Goal: Information Seeking & Learning: Check status

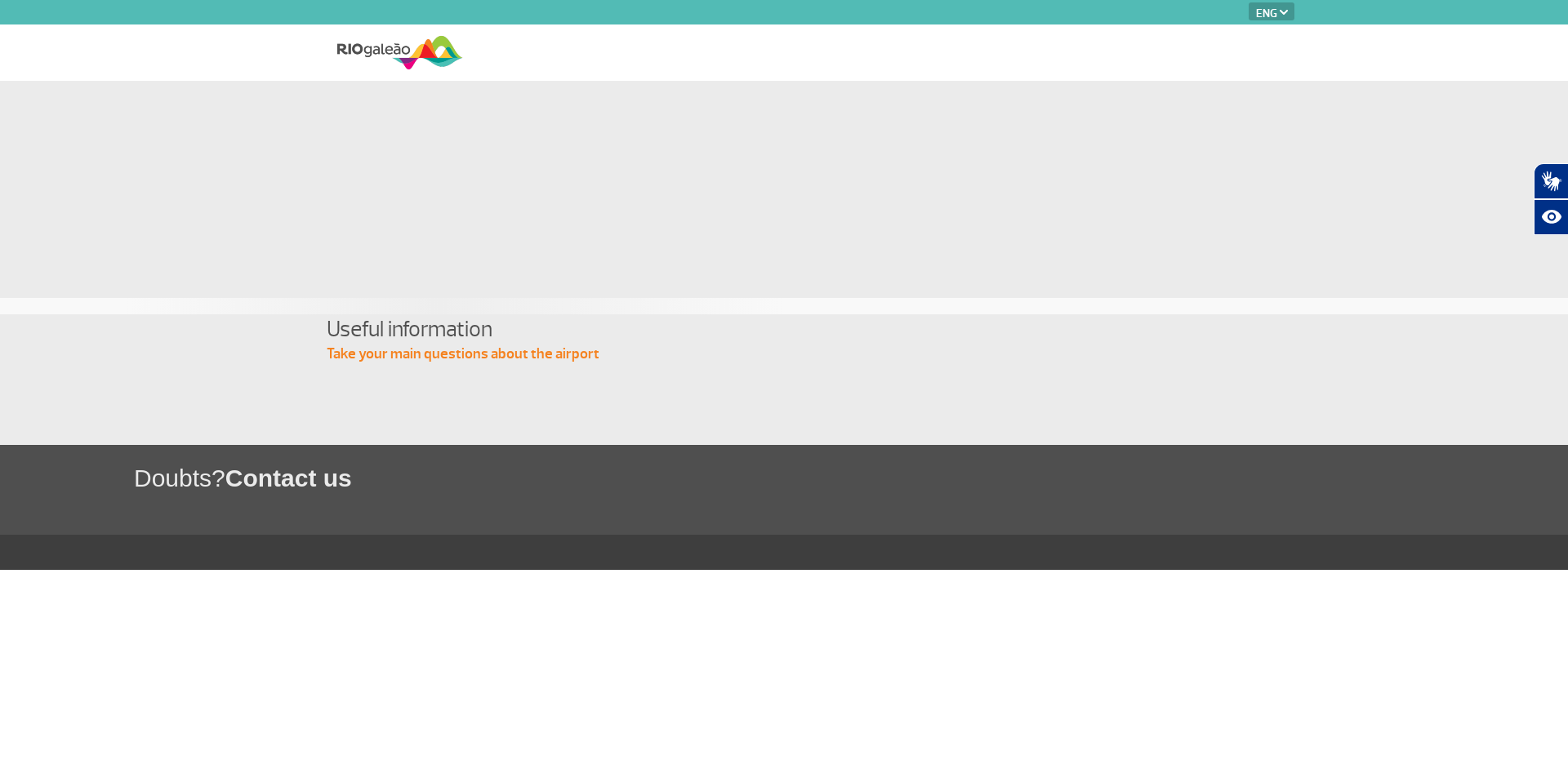
select select "en"
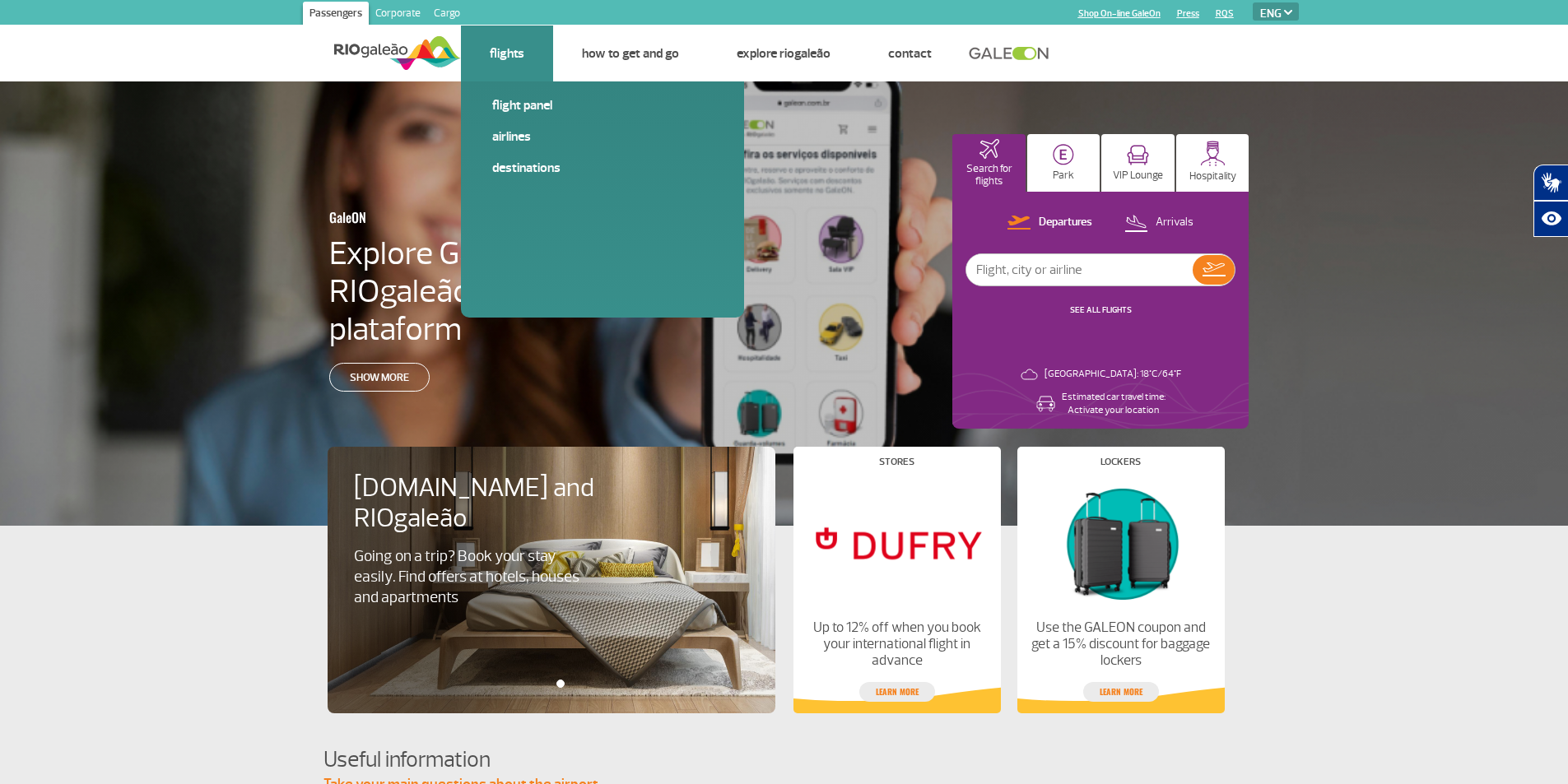
click at [512, 62] on li "Flights Flight panel Airlines Destinations" at bounding box center [506, 53] width 92 height 56
click at [513, 57] on link "Flights" at bounding box center [506, 54] width 35 height 17
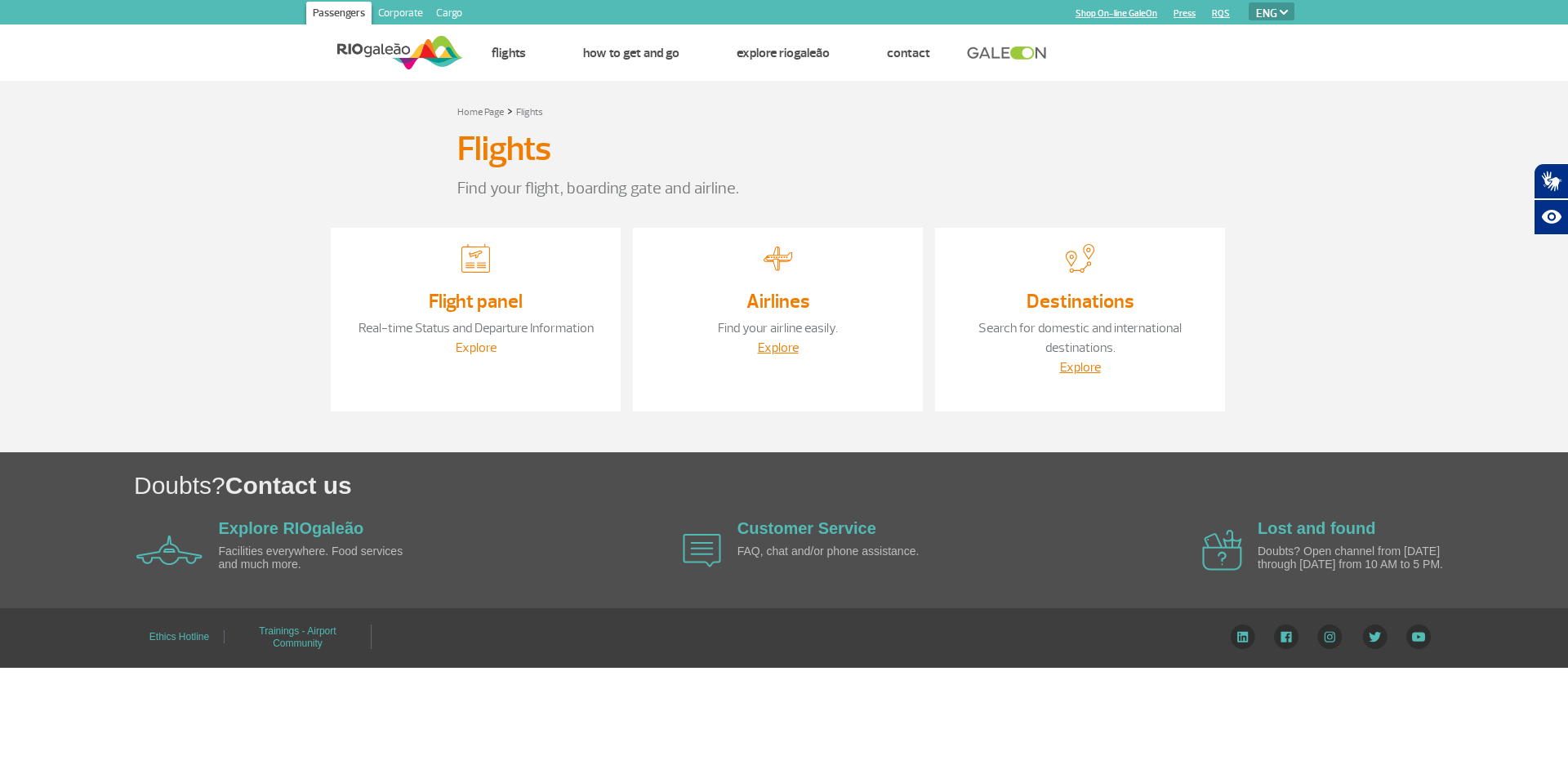
click at [472, 346] on link "Explore" at bounding box center [476, 348] width 41 height 17
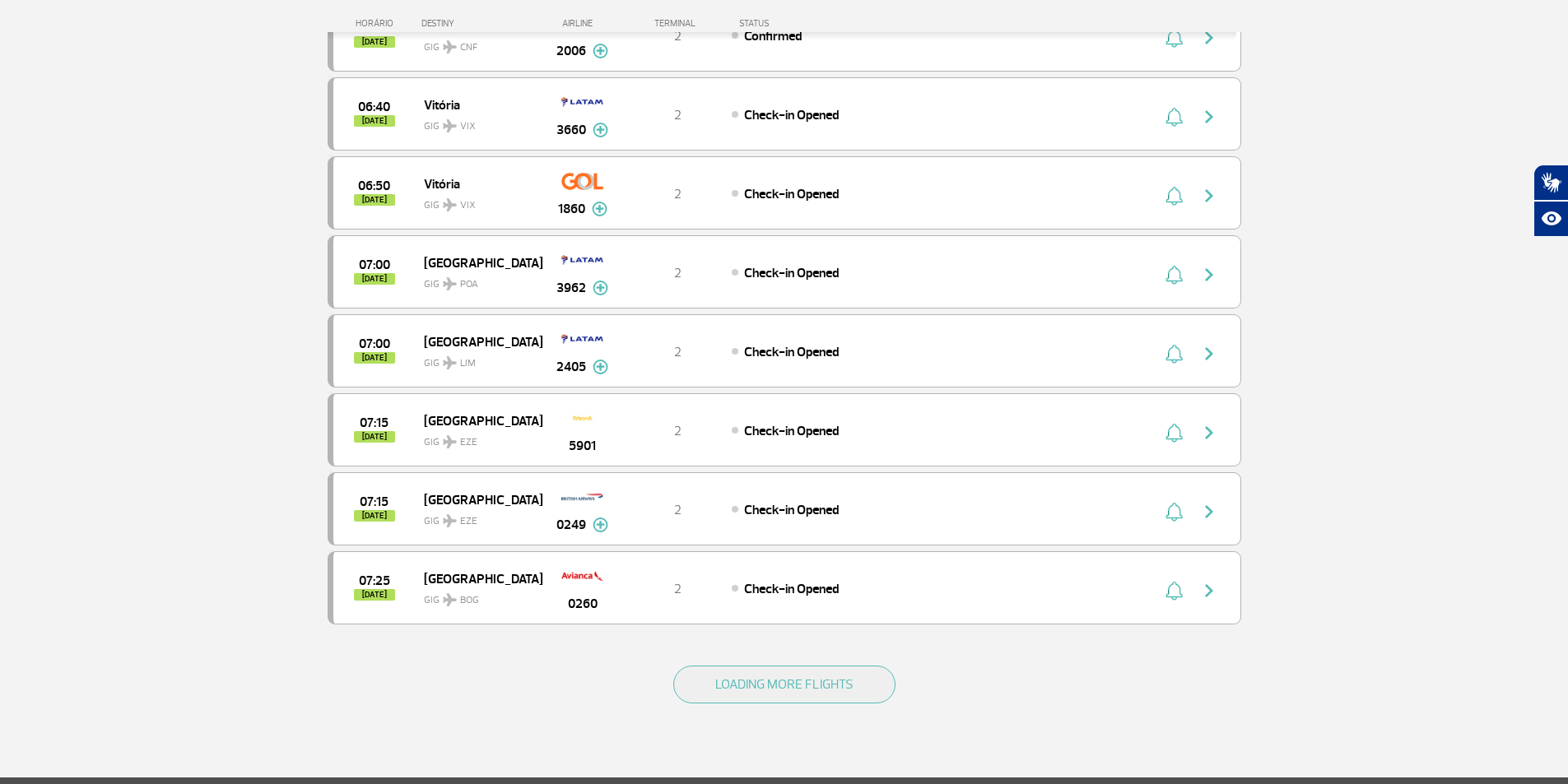
scroll to position [1317, 0]
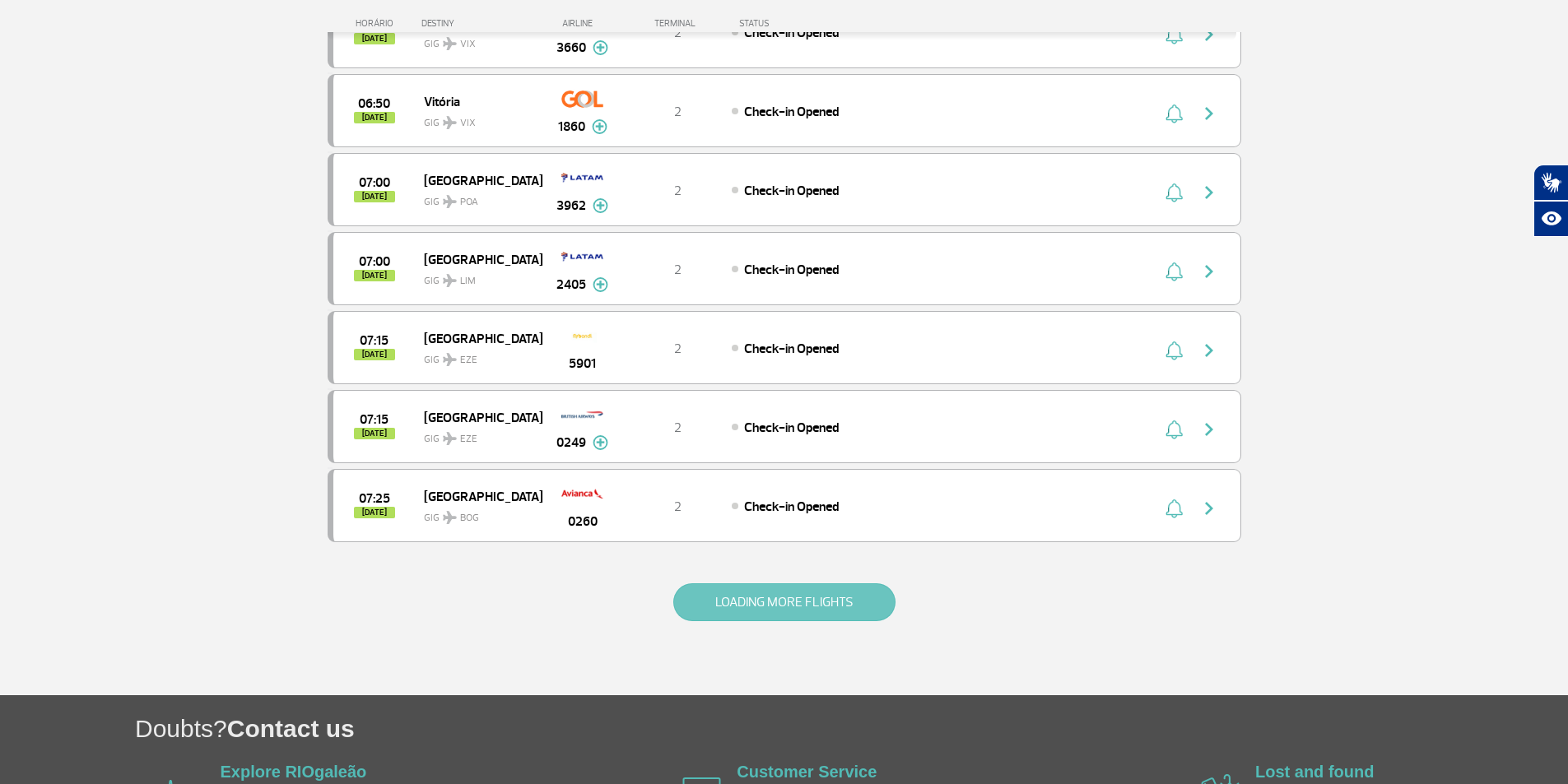
click at [803, 601] on button "LOADING MORE FLIGHTS" at bounding box center [784, 602] width 222 height 38
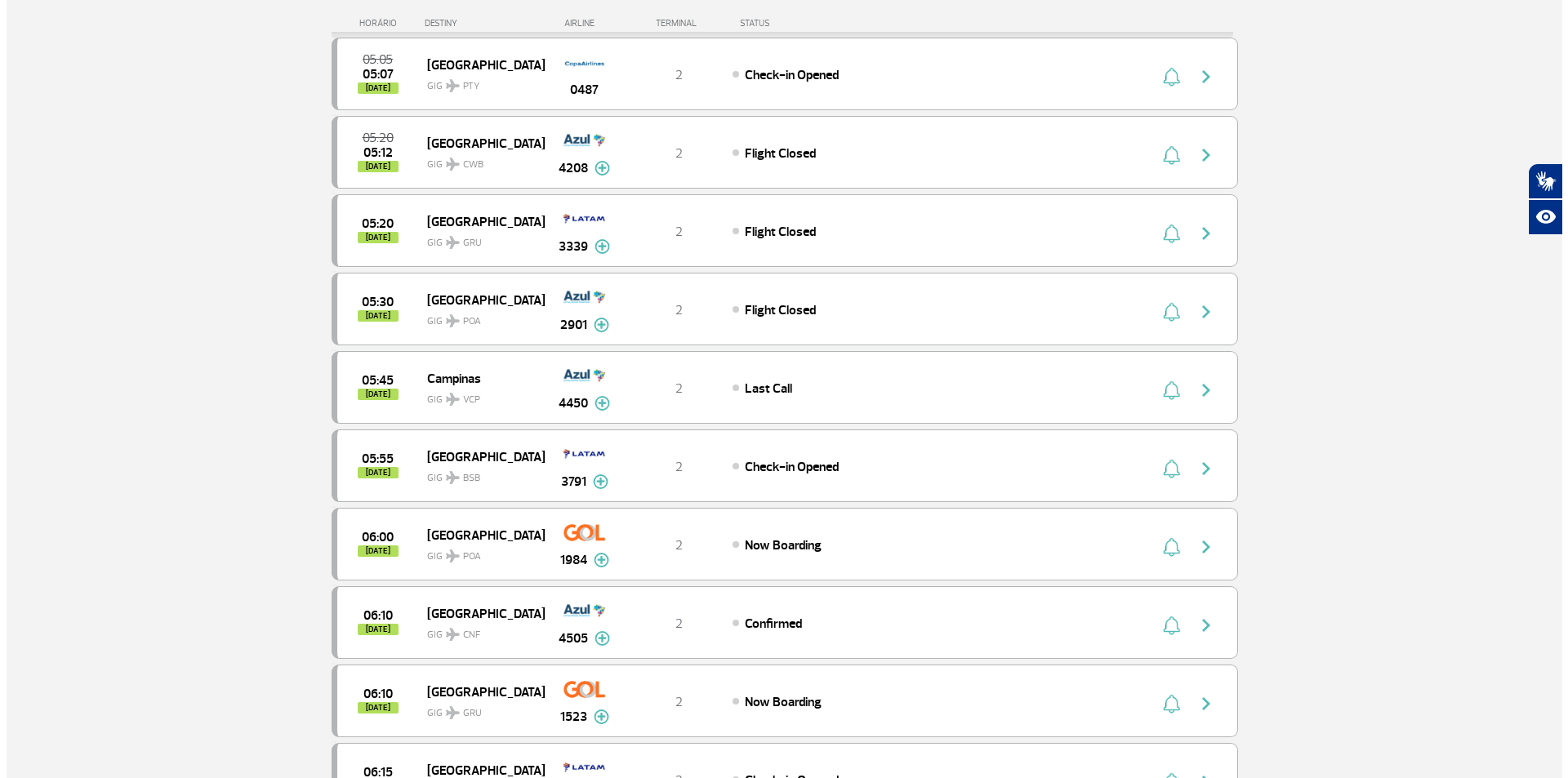
scroll to position [0, 0]
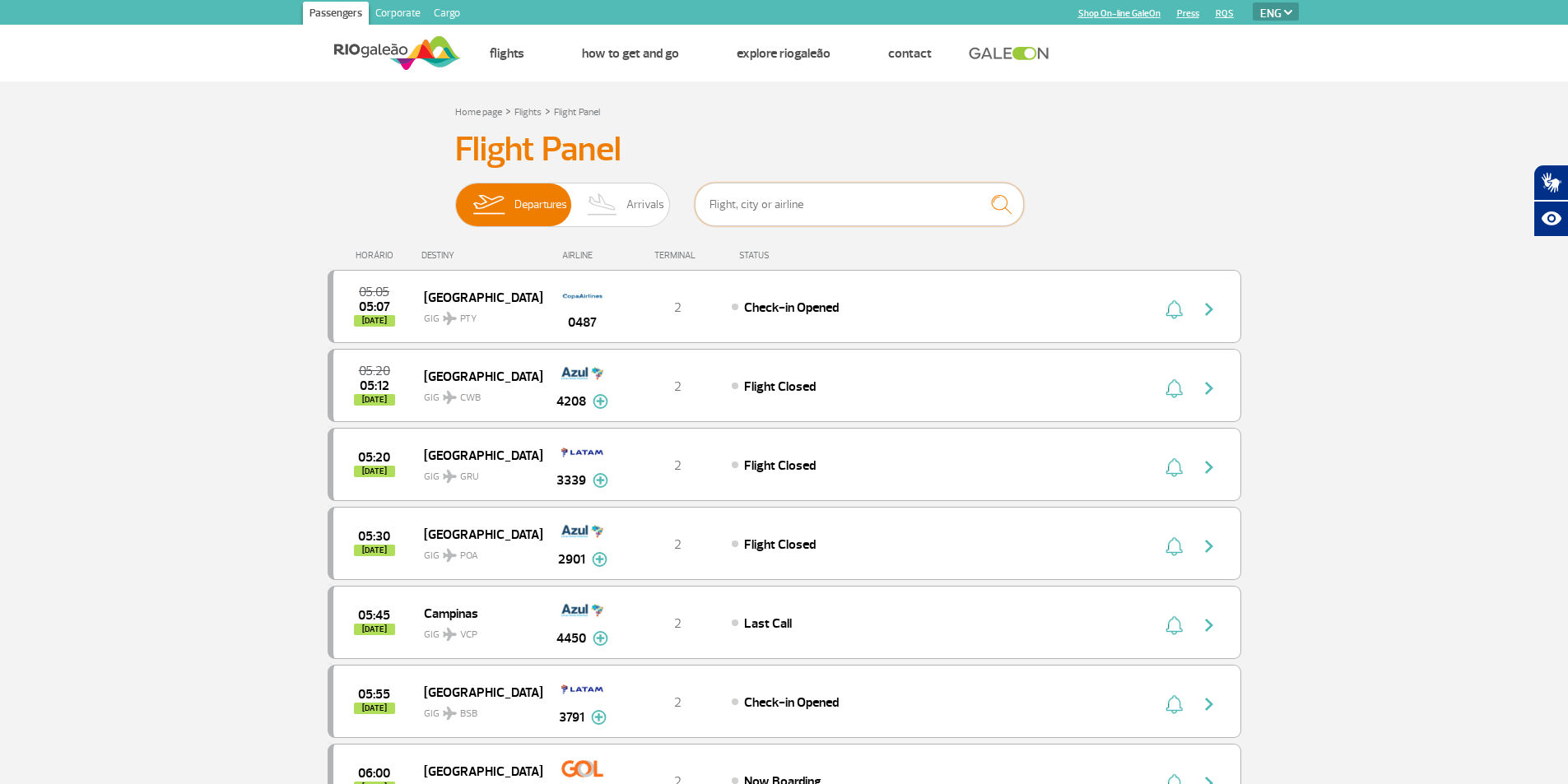
click at [806, 203] on input "text" at bounding box center [859, 204] width 329 height 44
type input "[GEOGRAPHIC_DATA]"
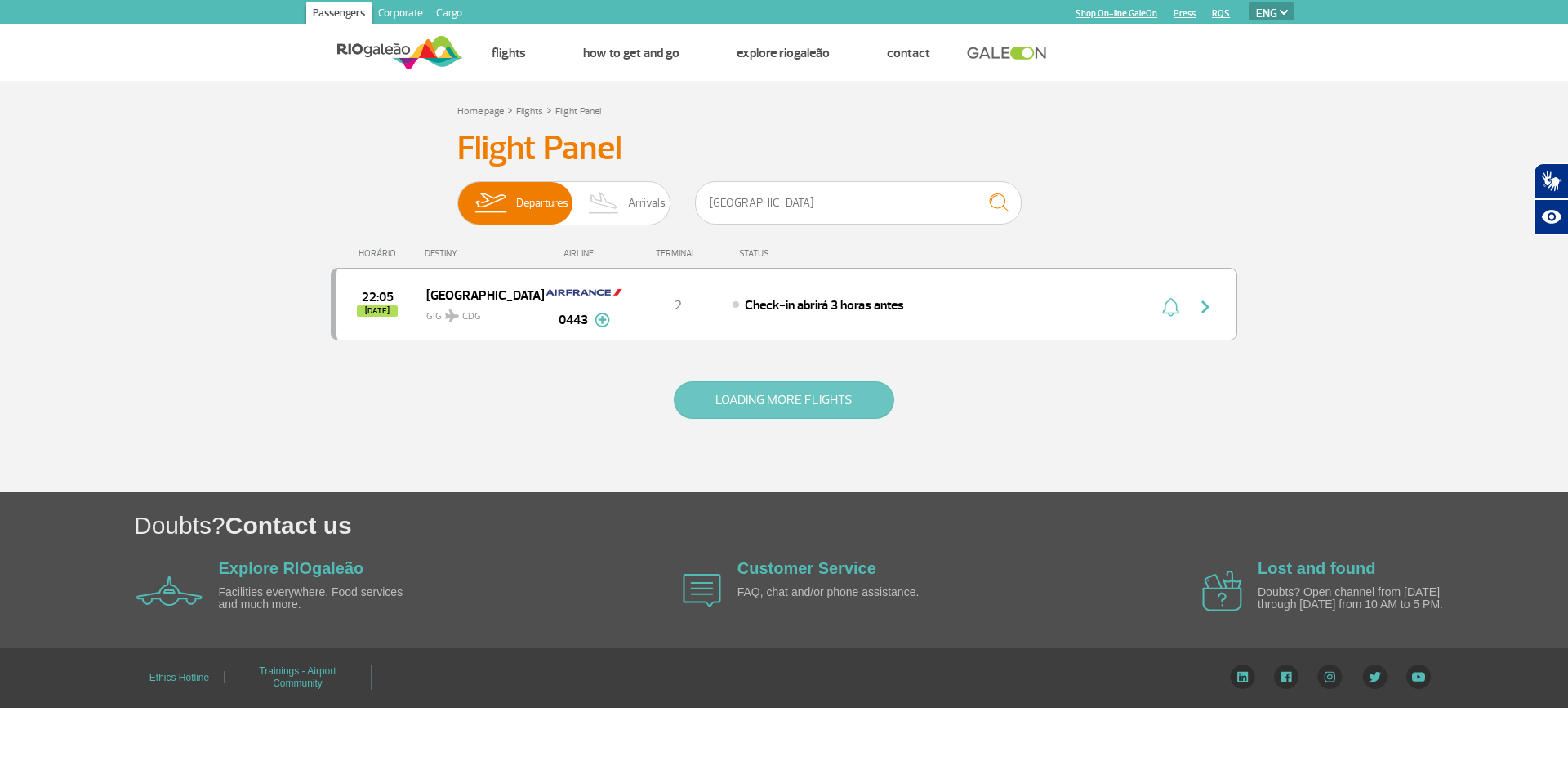
click at [837, 400] on button "LOADING MORE FLIGHTS" at bounding box center [783, 399] width 220 height 38
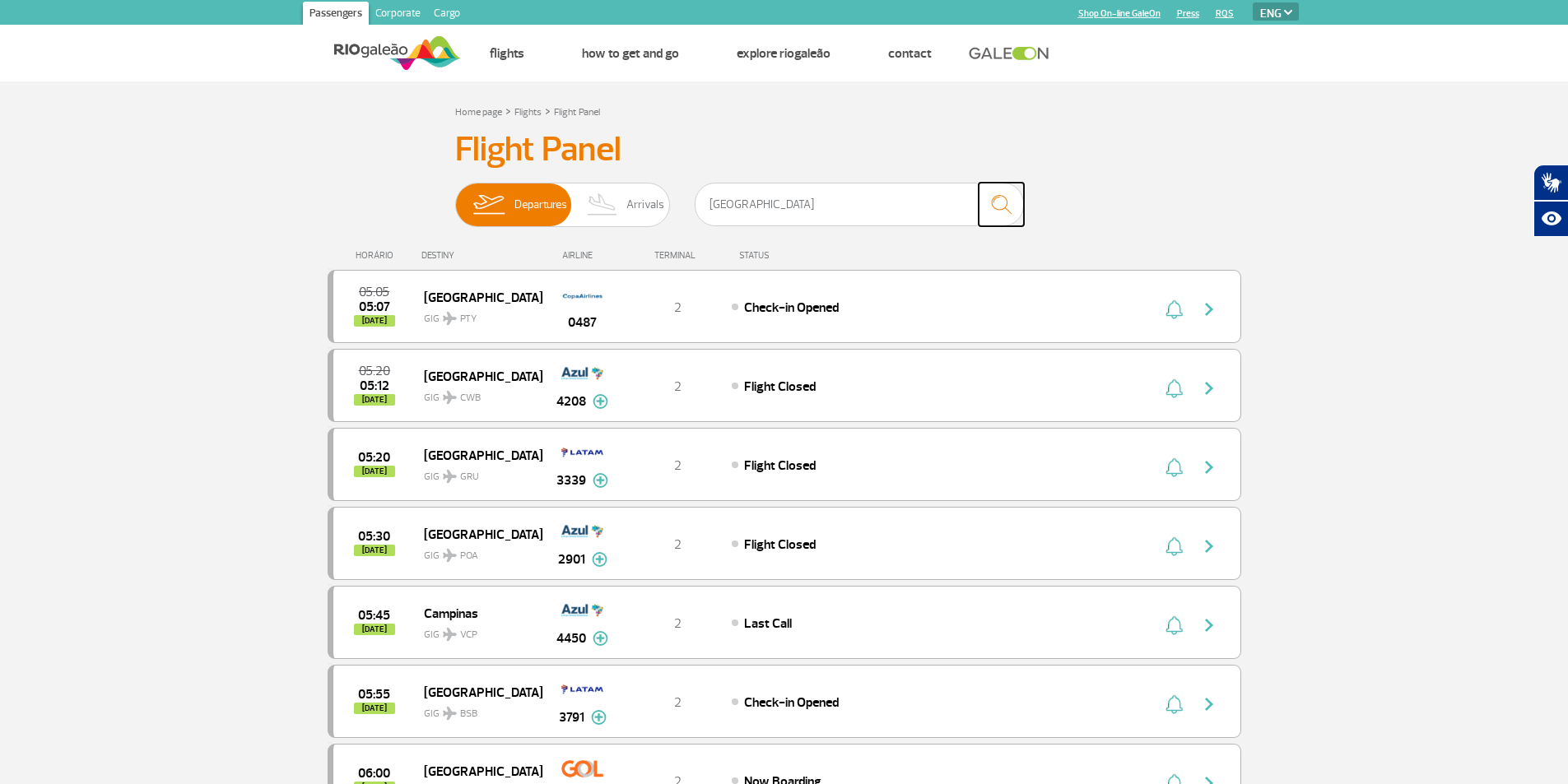
click at [987, 198] on img "submit" at bounding box center [1001, 204] width 35 height 34
click at [829, 208] on input "[GEOGRAPHIC_DATA]" at bounding box center [859, 204] width 329 height 44
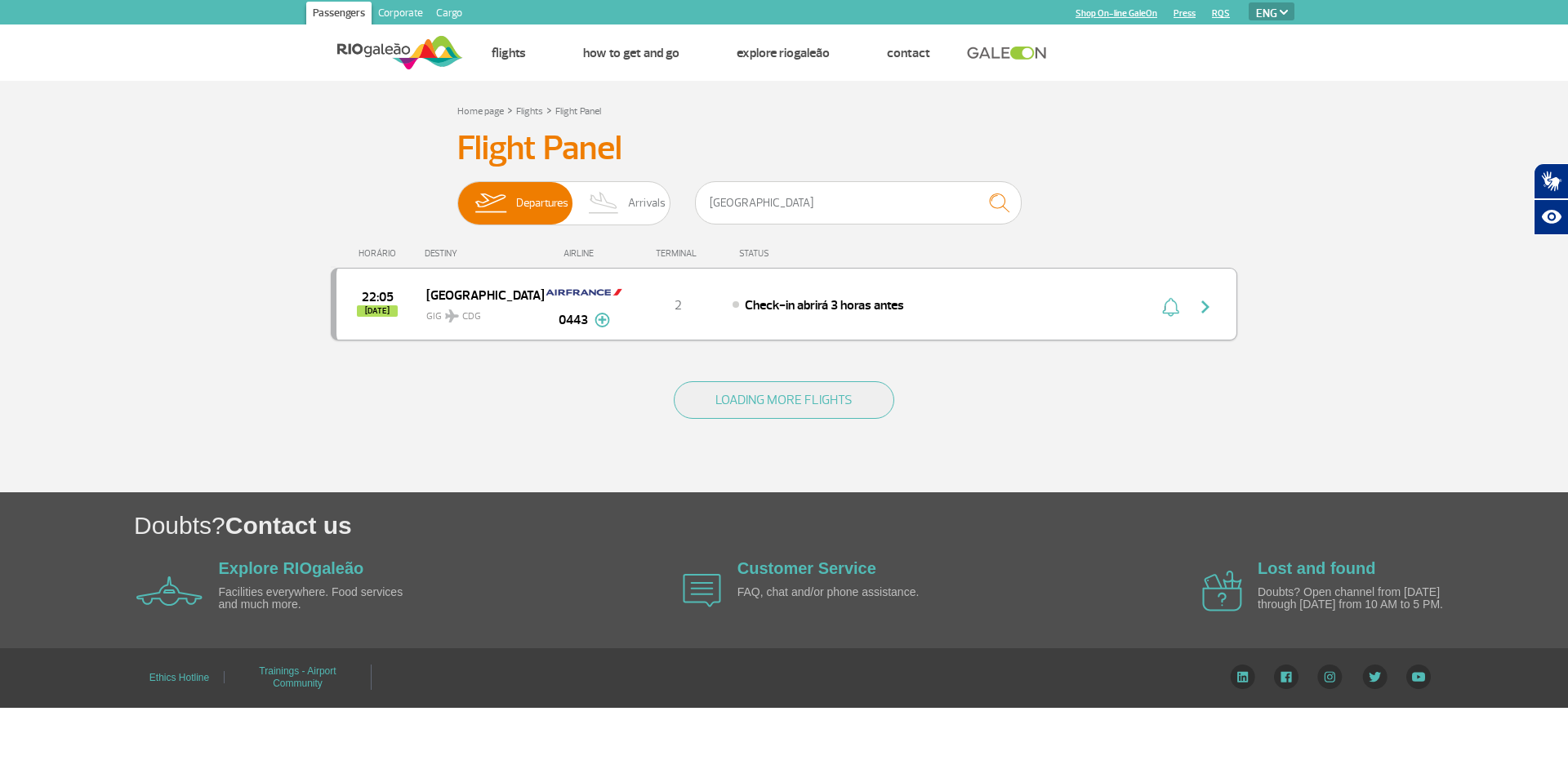
click at [1131, 299] on div "22:05 [DATE] Paris GIG CDG 0443 2 Check-in abrirá 3 horas antes Parcerias: Chin…" at bounding box center [784, 304] width 906 height 73
click at [381, 287] on div "22:05 [DATE] Paris GIG CDG 0443 2 Check-in abrirá 3 horas antes Parcerias: Chin…" at bounding box center [784, 304] width 906 height 73
click at [569, 298] on img at bounding box center [584, 292] width 80 height 28
click at [890, 306] on span "Check-in abrirá 3 horas antes" at bounding box center [824, 306] width 159 height 17
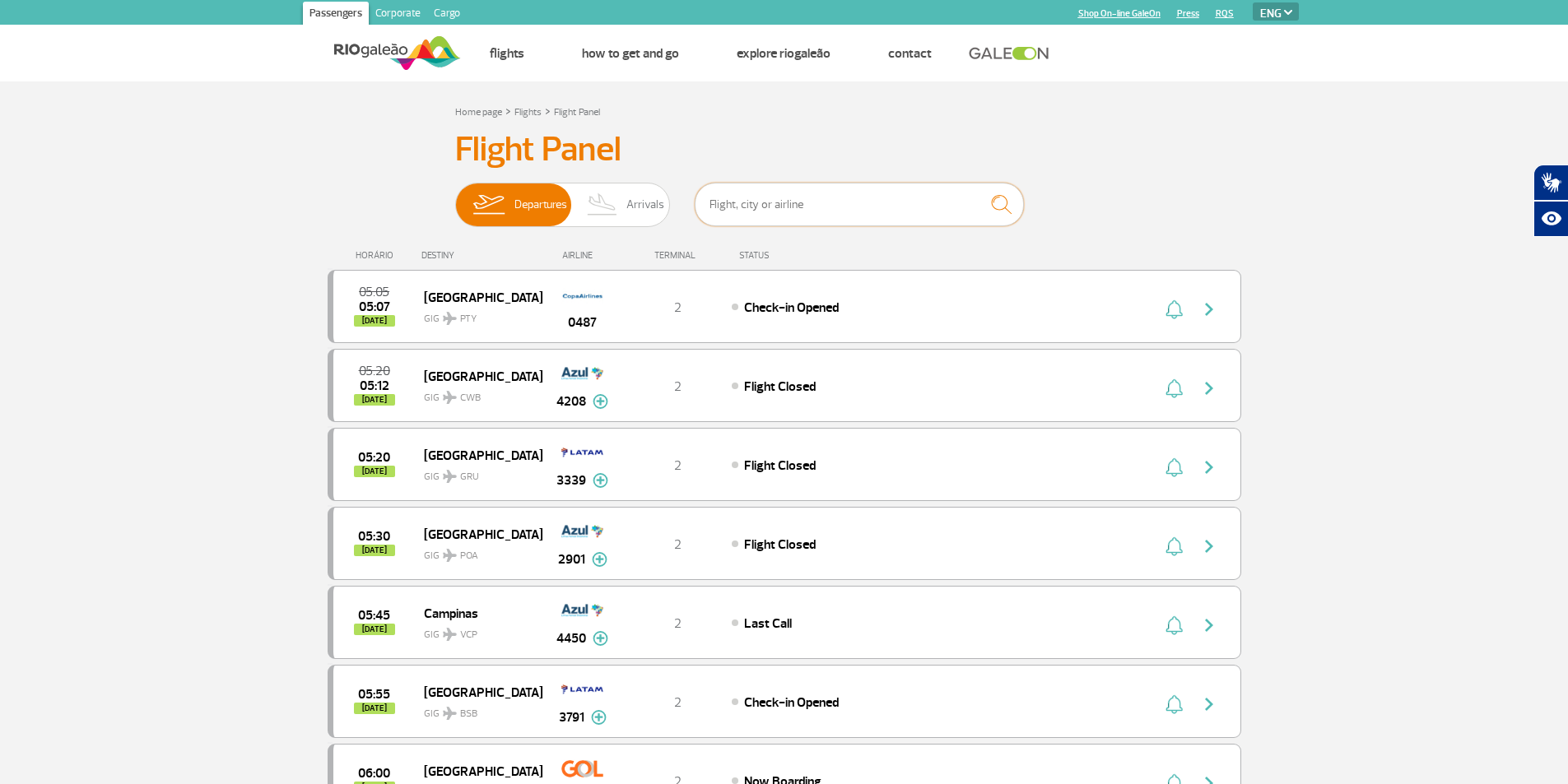
click at [891, 201] on input "text" at bounding box center [859, 204] width 329 height 44
type input "[GEOGRAPHIC_DATA]"
